Goal: Task Accomplishment & Management: Manage account settings

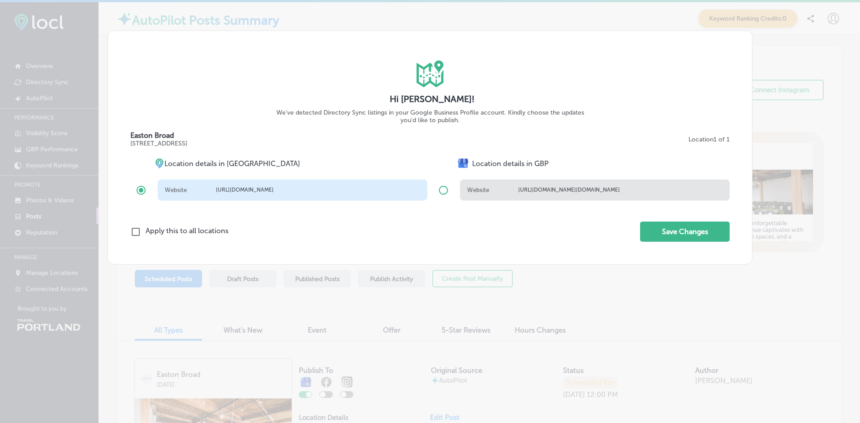
checkbox input "true"
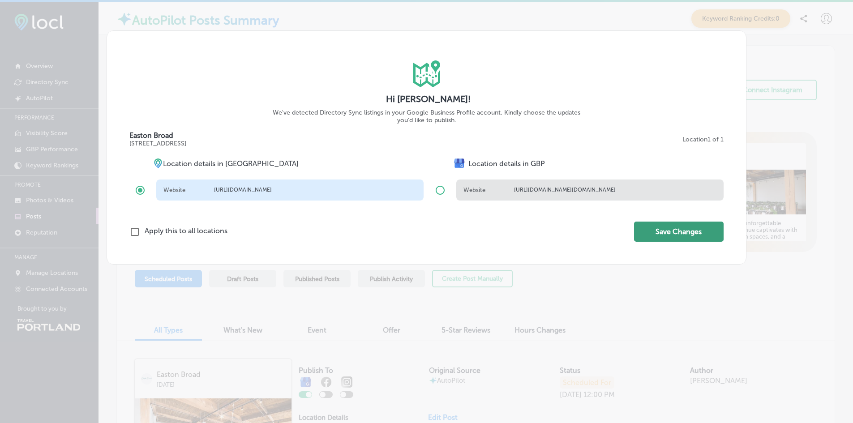
click at [640, 242] on button "Save Changes" at bounding box center [679, 232] width 90 height 20
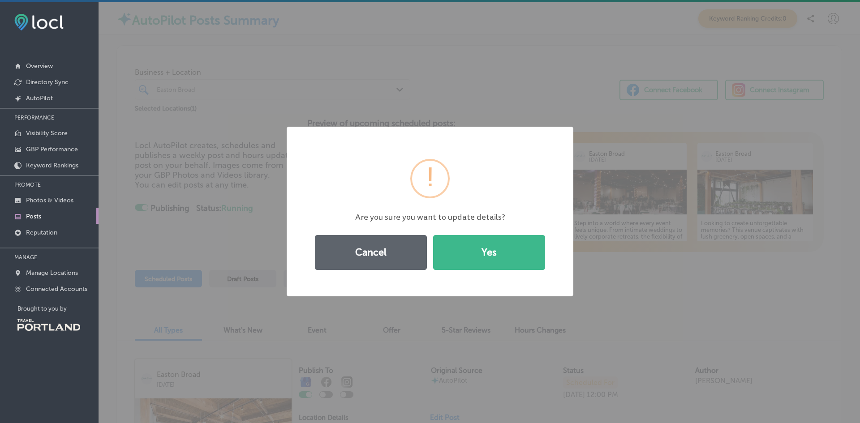
click at [545, 251] on div "Cancel Yes" at bounding box center [430, 252] width 240 height 41
click at [528, 253] on button "Yes" at bounding box center [489, 252] width 112 height 35
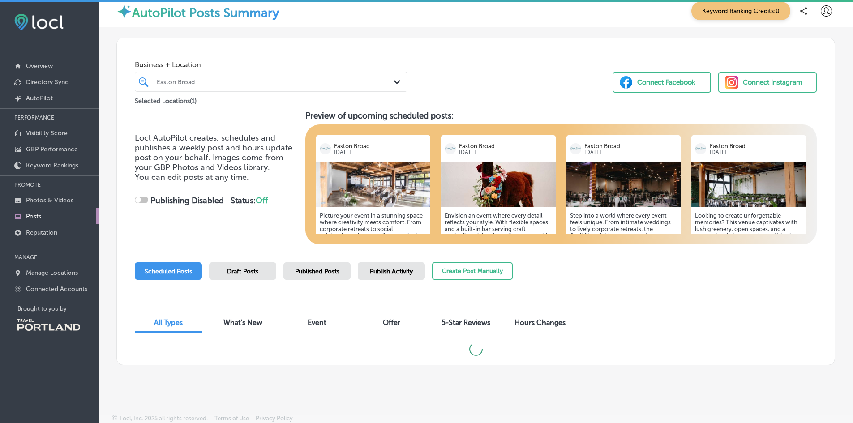
scroll to position [9, 0]
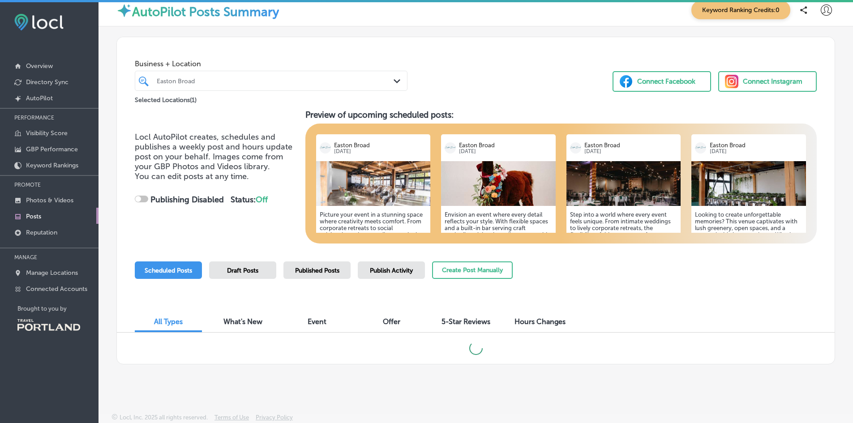
checkbox input "true"
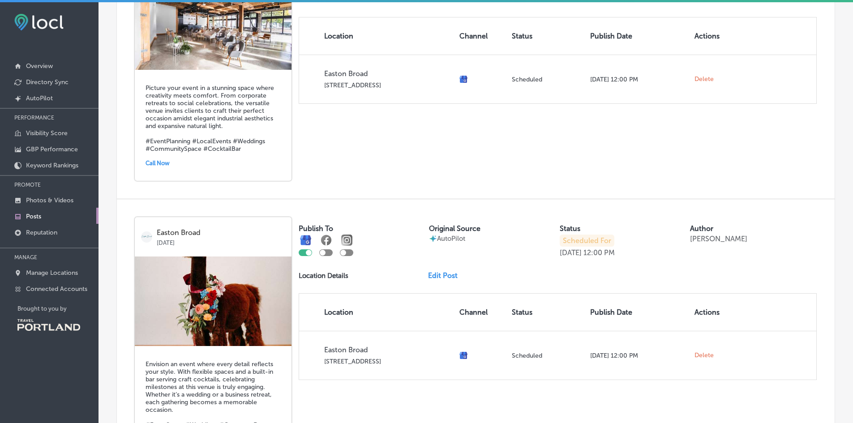
scroll to position [0, 0]
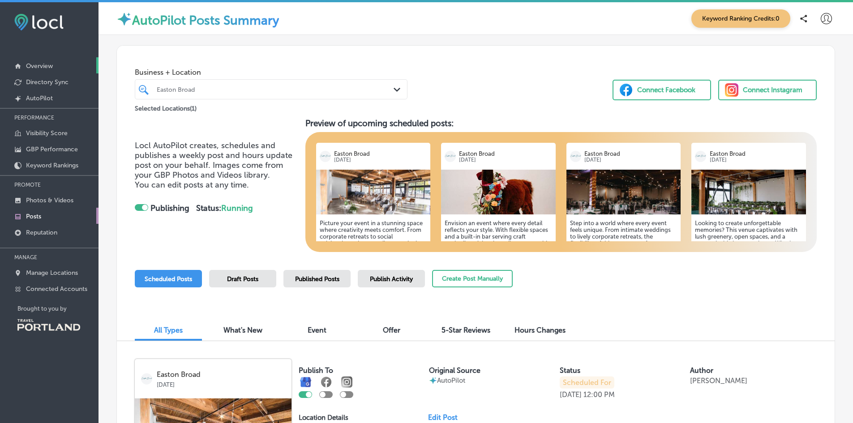
click at [51, 67] on p "Overview" at bounding box center [39, 66] width 27 height 8
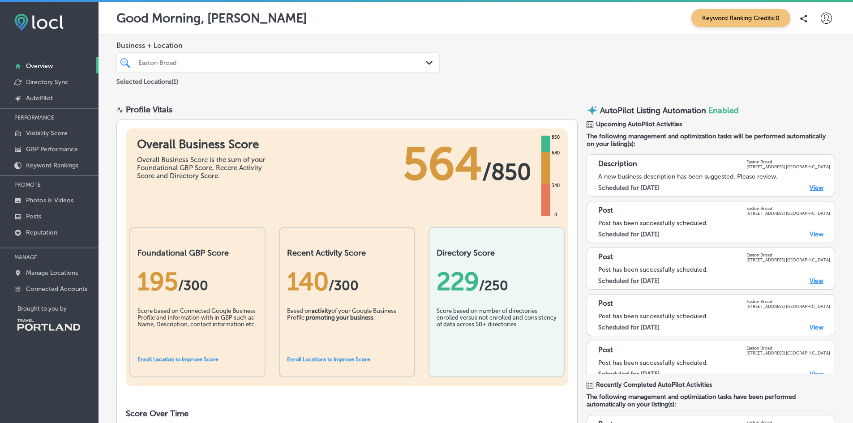
click at [810, 190] on link "View" at bounding box center [817, 188] width 14 height 8
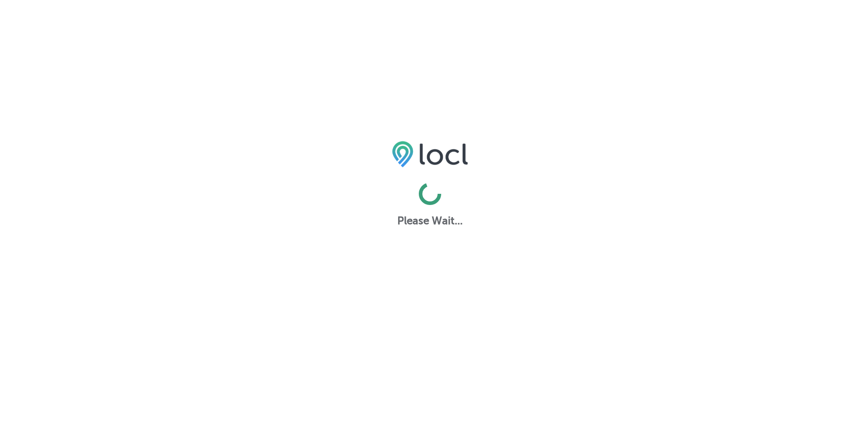
select select "US"
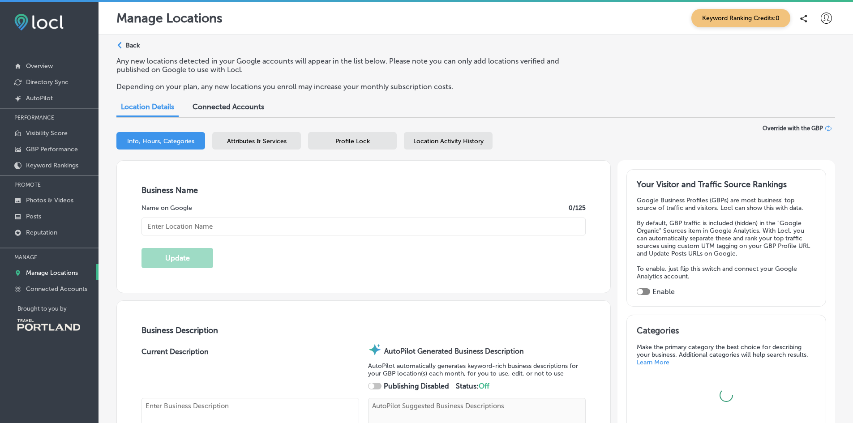
checkbox input "true"
type input "Easton Broad"
type textarea "Easton Broad offers a sophisticated, modern-industrial event venue designed to …"
type input "237 Northeast Broadway Street"
type input "Suite 300"
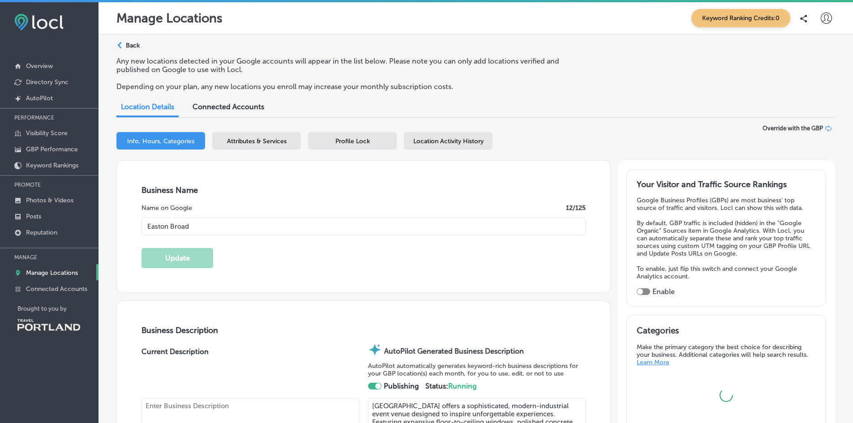
type input "[GEOGRAPHIC_DATA]"
type input "97232"
type input "US"
type input "hello@eastonbroadpdx.com"
type input "https://www.facebook.com/eastonbroadpdx"
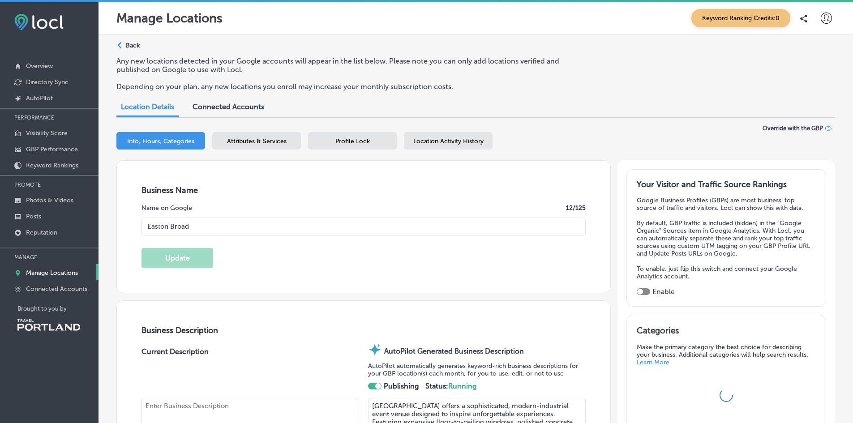
type input "https://www.instagram.com/eastonbroadpdx"
type input "[URL][DOMAIN_NAME]"
checkbox input "true"
type textarea "Easton Broad is Portland’s modern, greenery-filled event venue, where industria…"
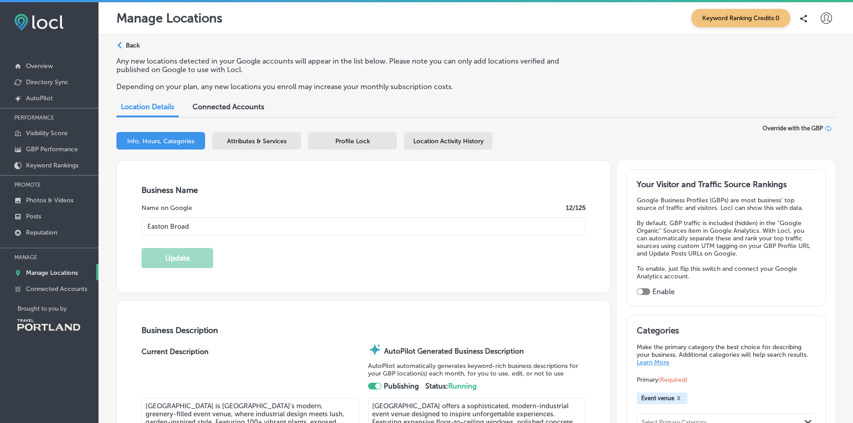
type input "+1 503 502 3843"
